Goal: Information Seeking & Learning: Find specific page/section

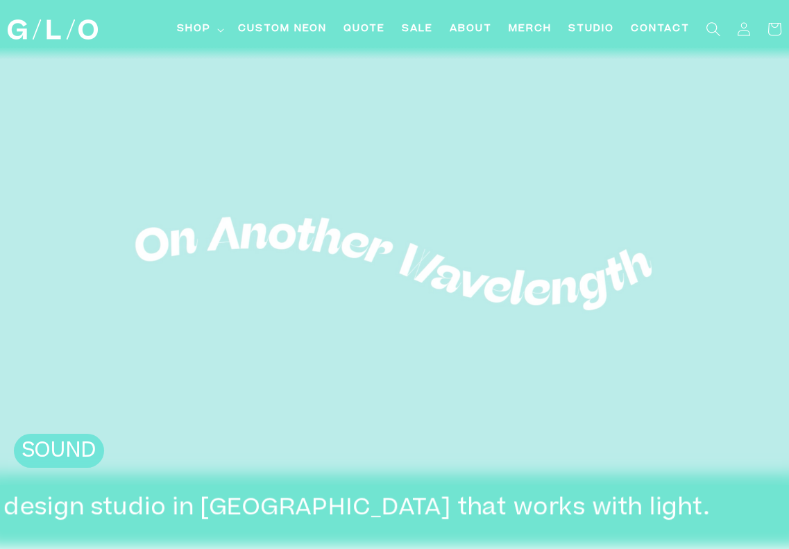
click at [707, 27] on icon "Search" at bounding box center [713, 29] width 15 height 15
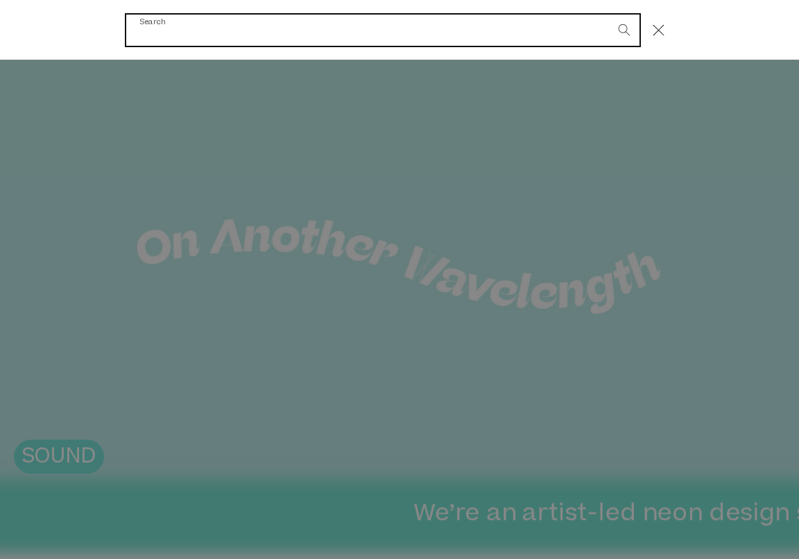
paste input "A"
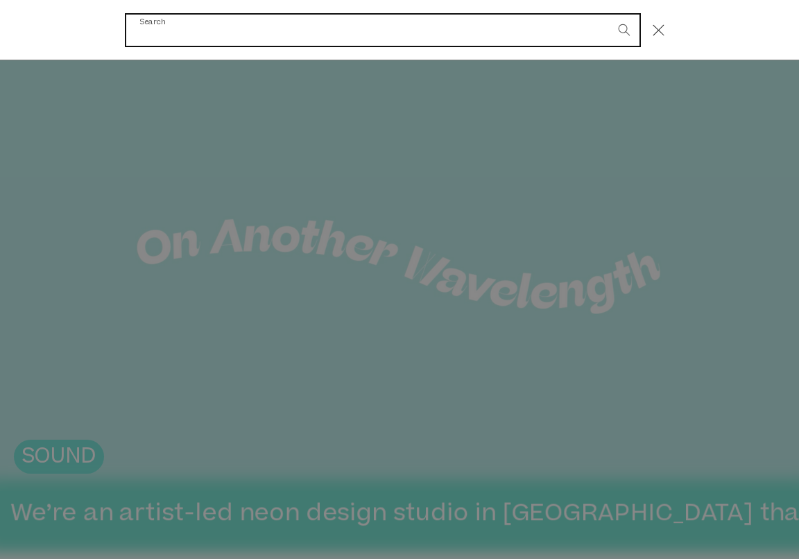
click at [173, 34] on input "Search" at bounding box center [383, 30] width 514 height 31
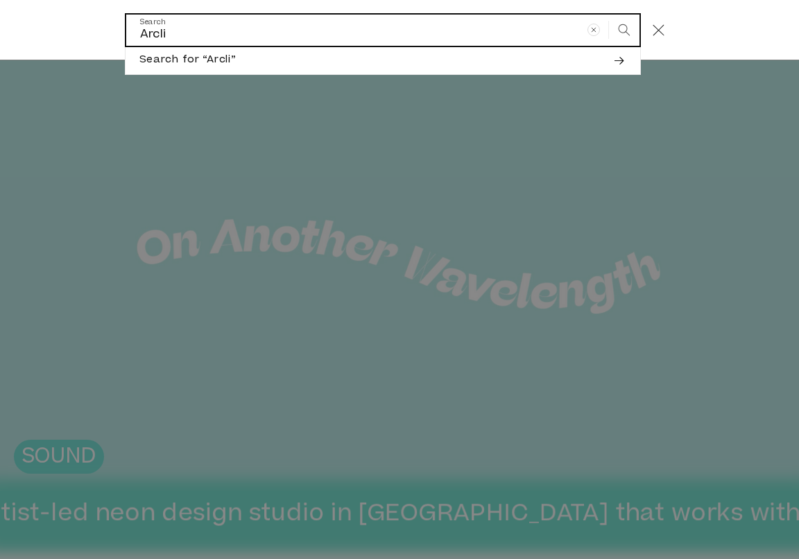
type input "Arcli"
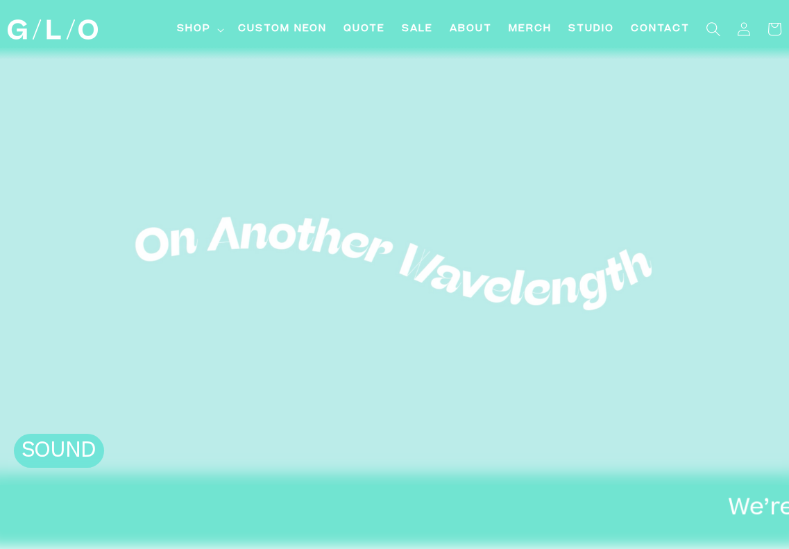
click at [712, 31] on icon "Search" at bounding box center [713, 29] width 15 height 15
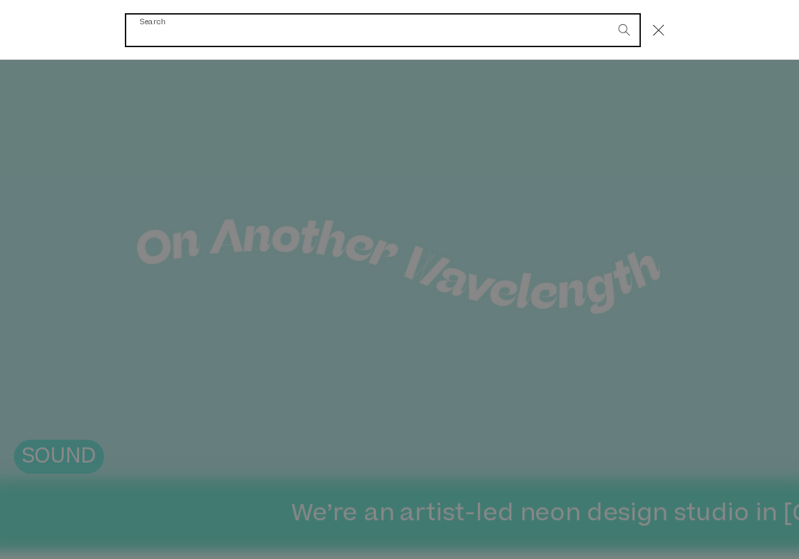
paste input "acrylic room sign"
type input "acrylic room sign"
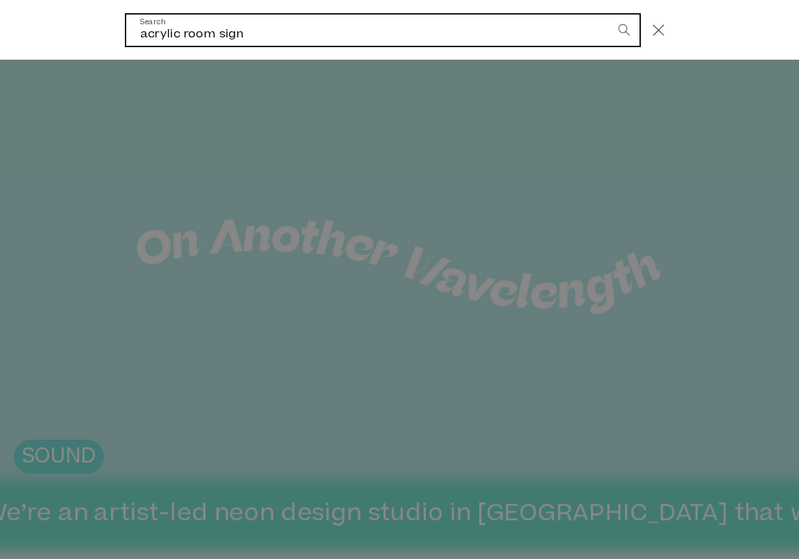
click at [609, 15] on button "Search" at bounding box center [624, 30] width 31 height 31
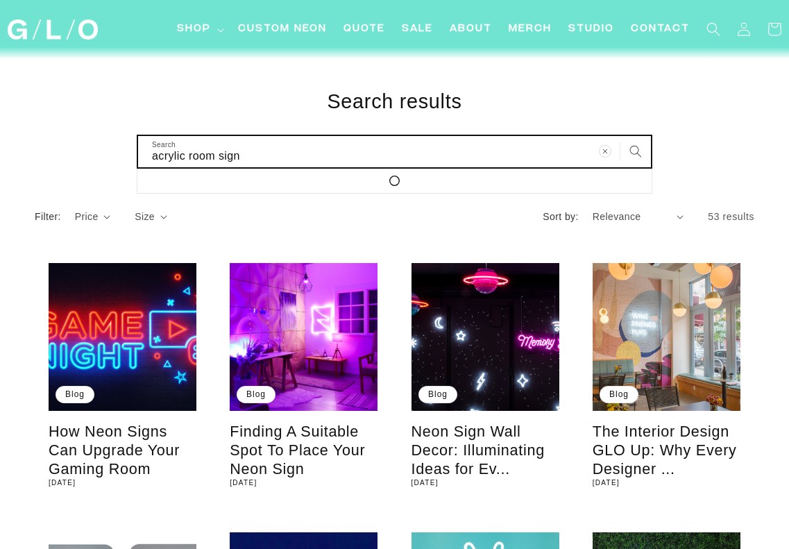
click at [217, 154] on input "acrylic room sign" at bounding box center [394, 151] width 513 height 31
type input "acrylic roomsign"
type input "acrylic roosign"
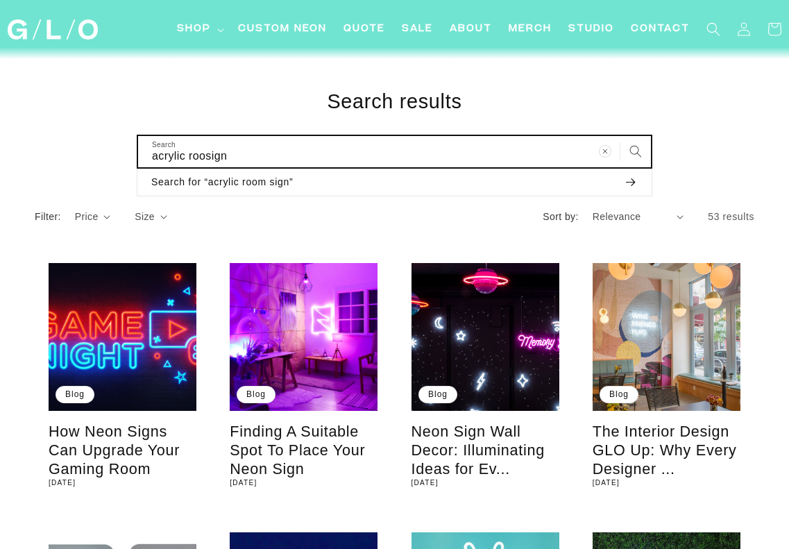
type input "acrylic rosign"
type input "acrylic rsign"
type input "acrylic sign"
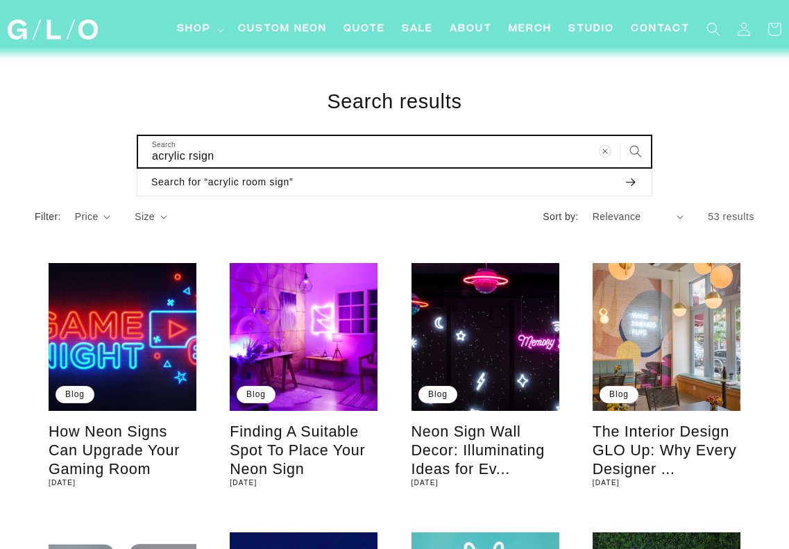
type input "acrylic sign"
type input "acrylicsign"
click button "Search for “acrylic room sign”" at bounding box center [394, 183] width 514 height 28
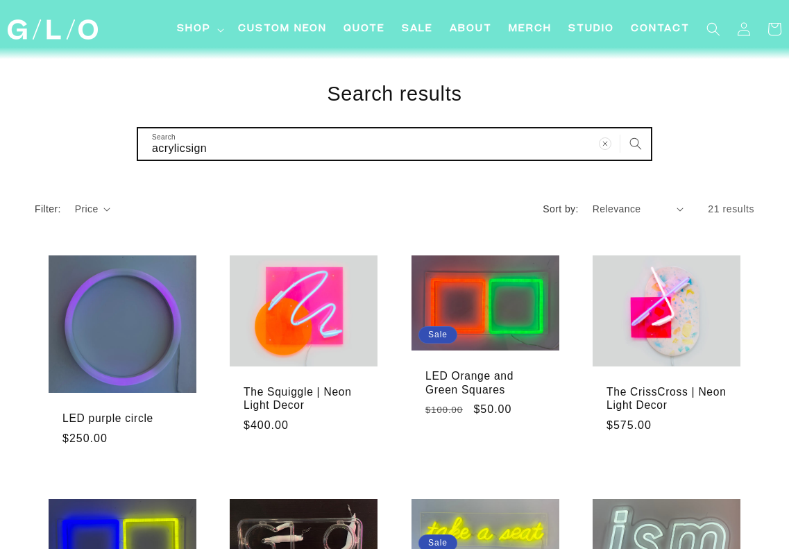
click at [185, 153] on input "acrylicsign" at bounding box center [394, 143] width 513 height 31
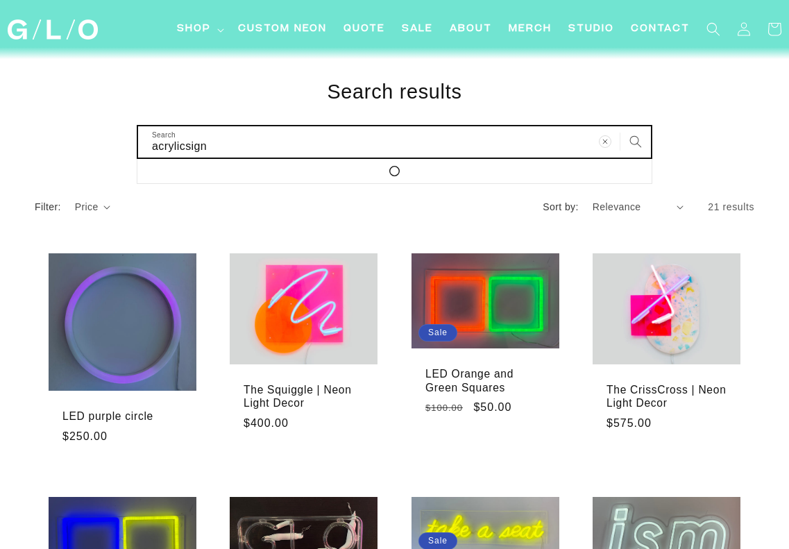
scroll to position [4, 0]
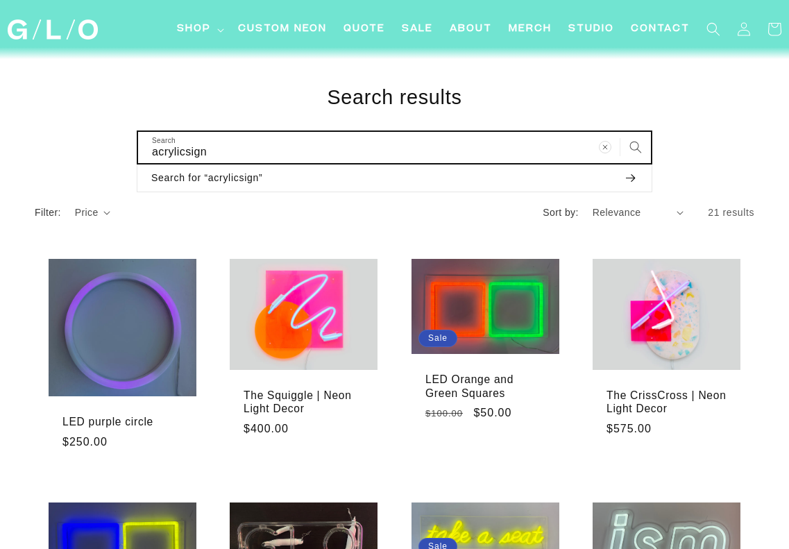
click at [187, 146] on input "acrylicsign" at bounding box center [394, 147] width 513 height 31
type input "acrylic sign"
click button "Search for “acrylic sign”" at bounding box center [0, 0] width 0 height 0
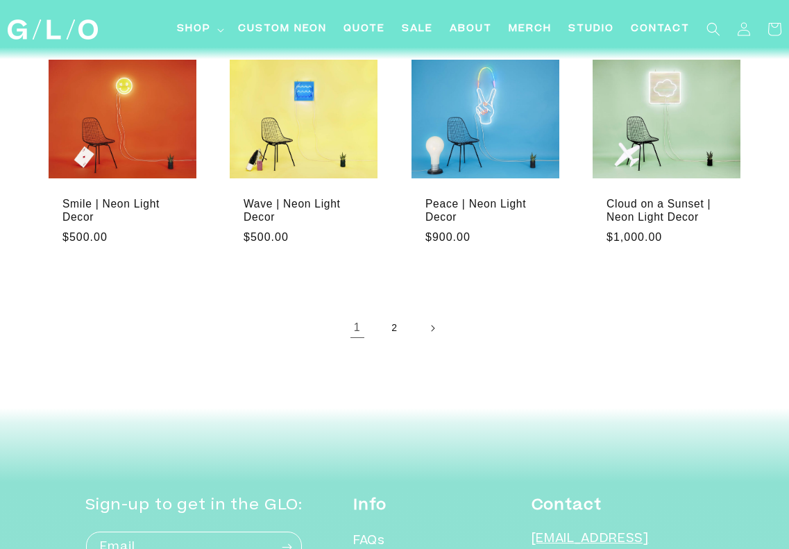
scroll to position [1606, 0]
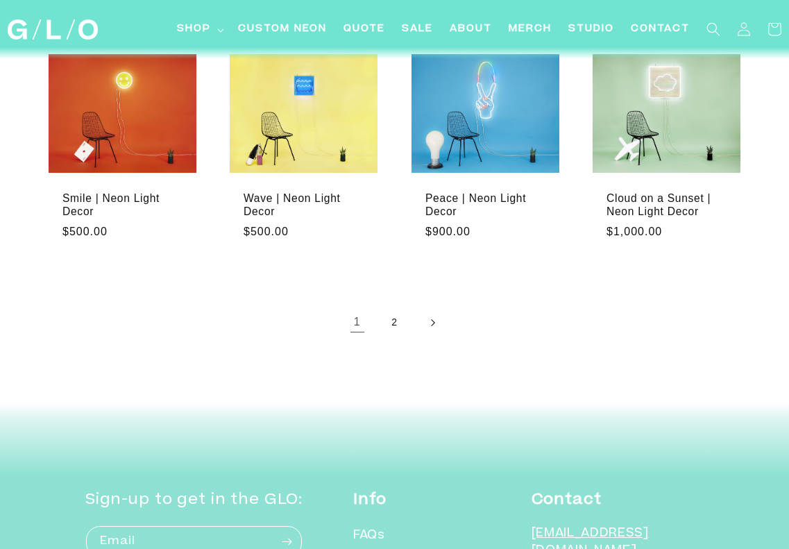
click at [436, 313] on link "Next page" at bounding box center [432, 322] width 31 height 31
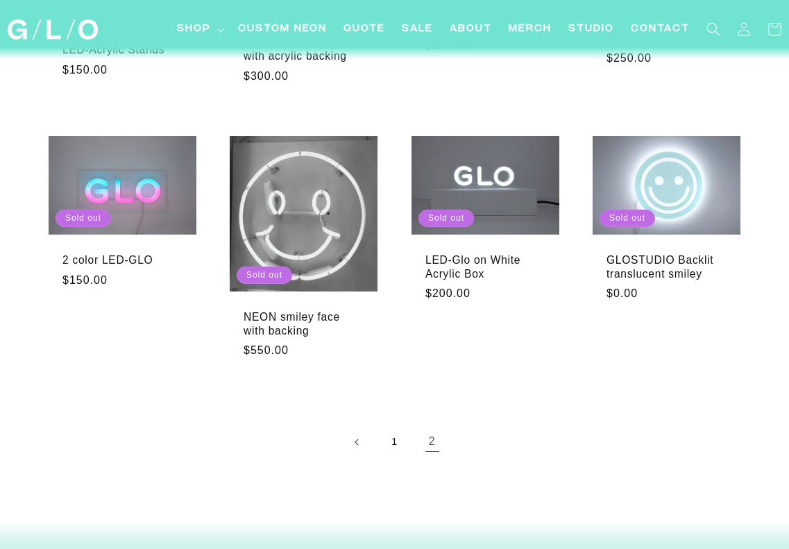
scroll to position [1291, 0]
